Goal: Check status: Check status

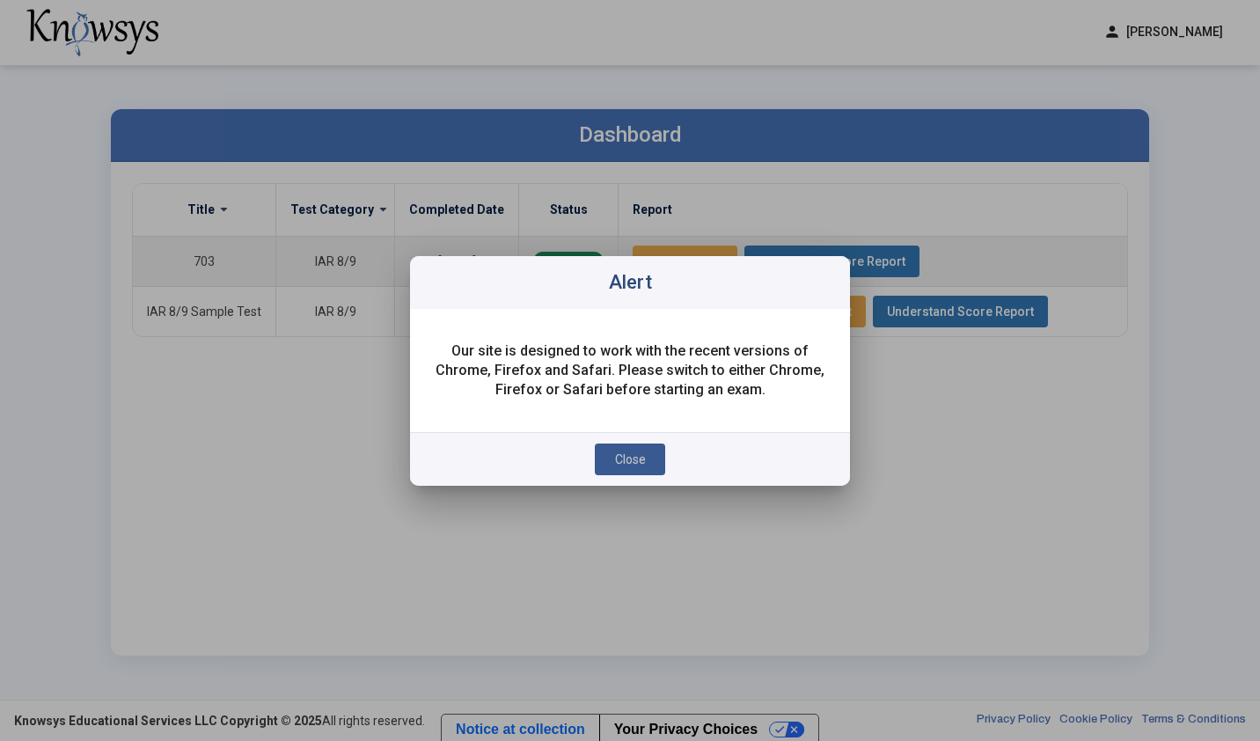
click at [642, 460] on span "Close" at bounding box center [630, 459] width 31 height 14
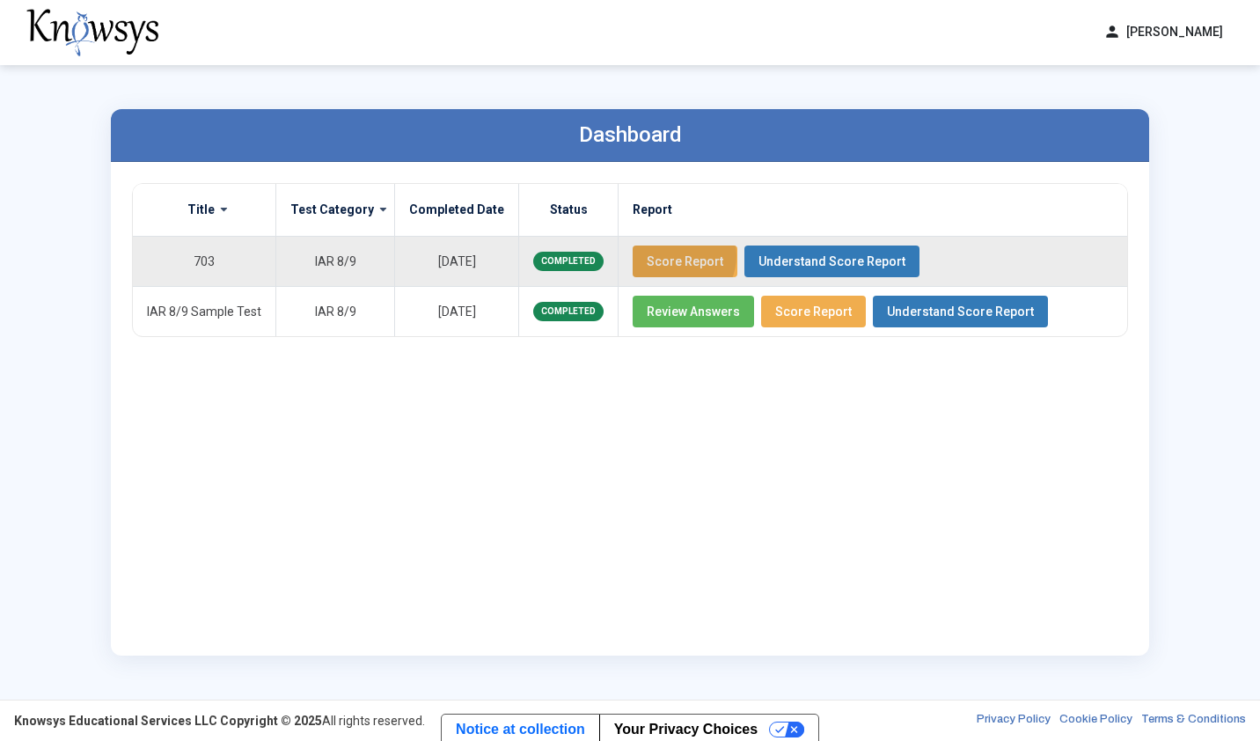
click at [654, 255] on span "Score Report" at bounding box center [685, 261] width 77 height 14
click at [850, 254] on span "Understand Score Report" at bounding box center [831, 261] width 147 height 14
